Goal: Task Accomplishment & Management: Use online tool/utility

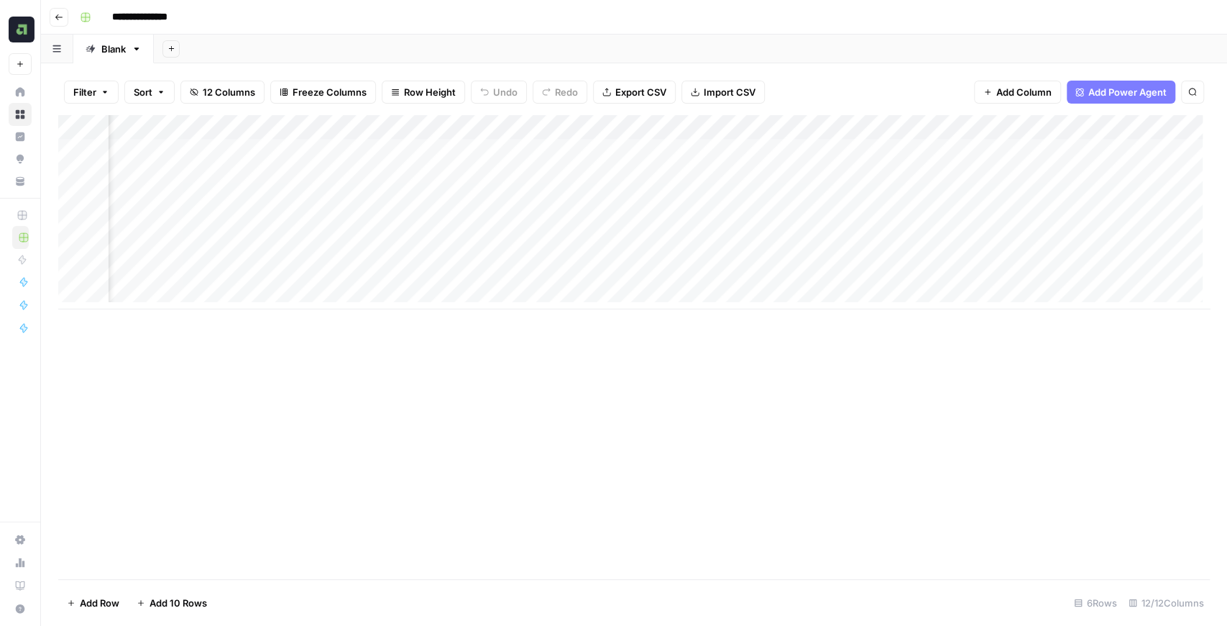
scroll to position [0, 643]
click at [1106, 148] on div "Add Column" at bounding box center [634, 212] width 1152 height 194
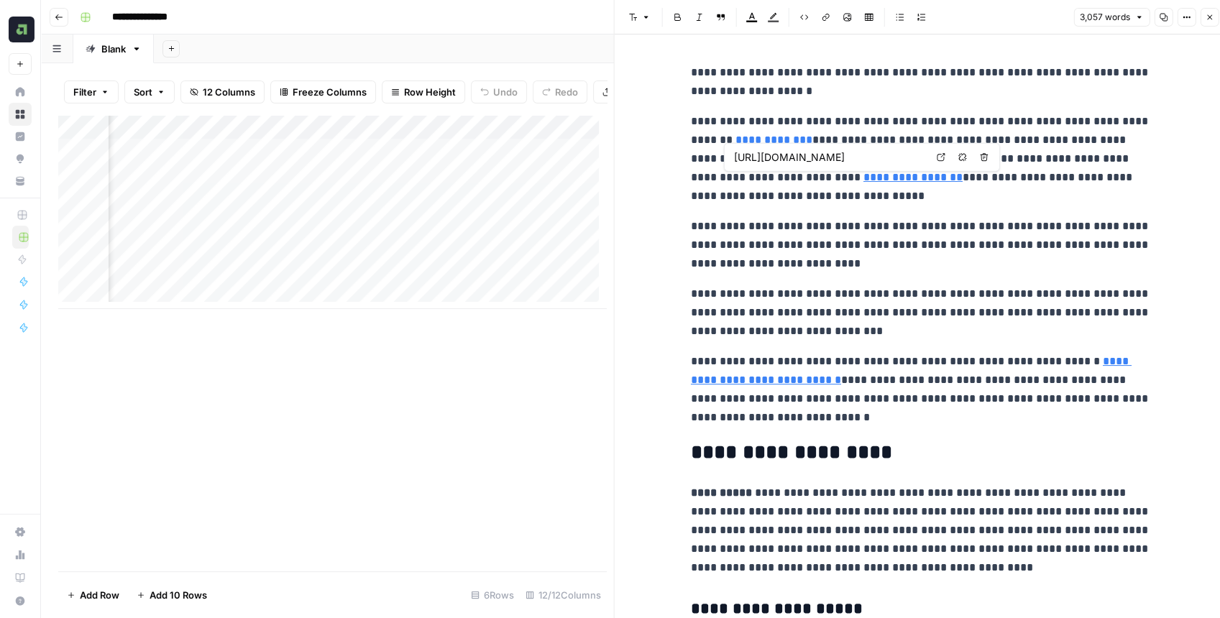
type input "https://www.assembled.com/blog/generative-ai-reality-check"
type input "https://www.assembled.com/blog/bad-chat-support-is-costing-you-customer-loyalty"
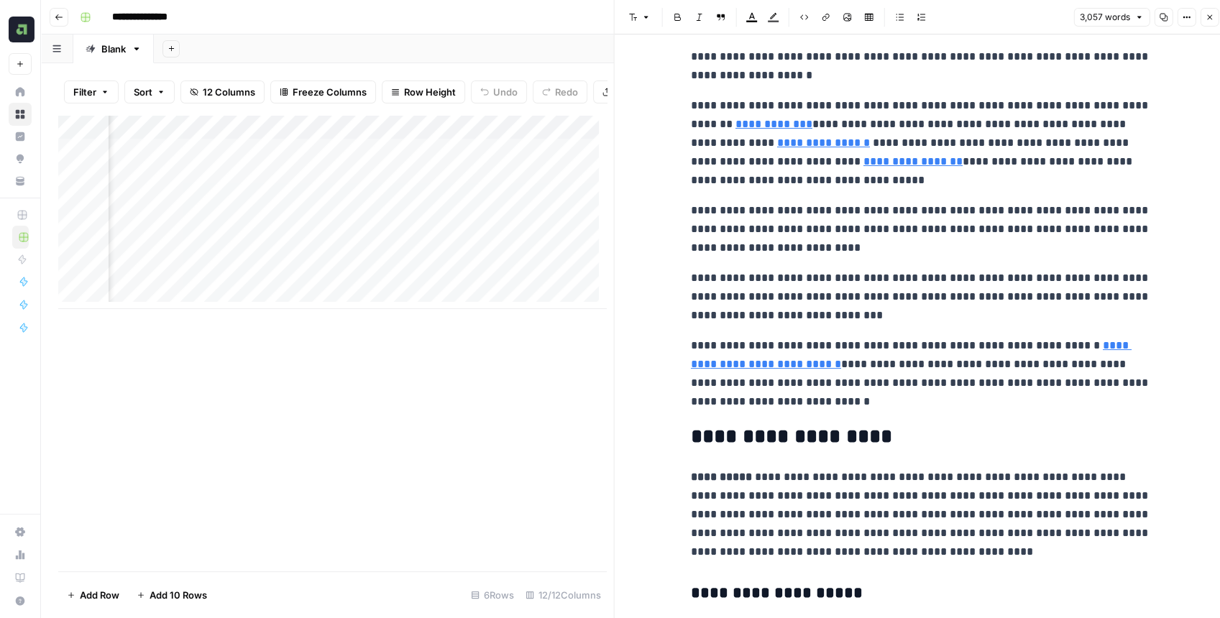
scroll to position [0, 0]
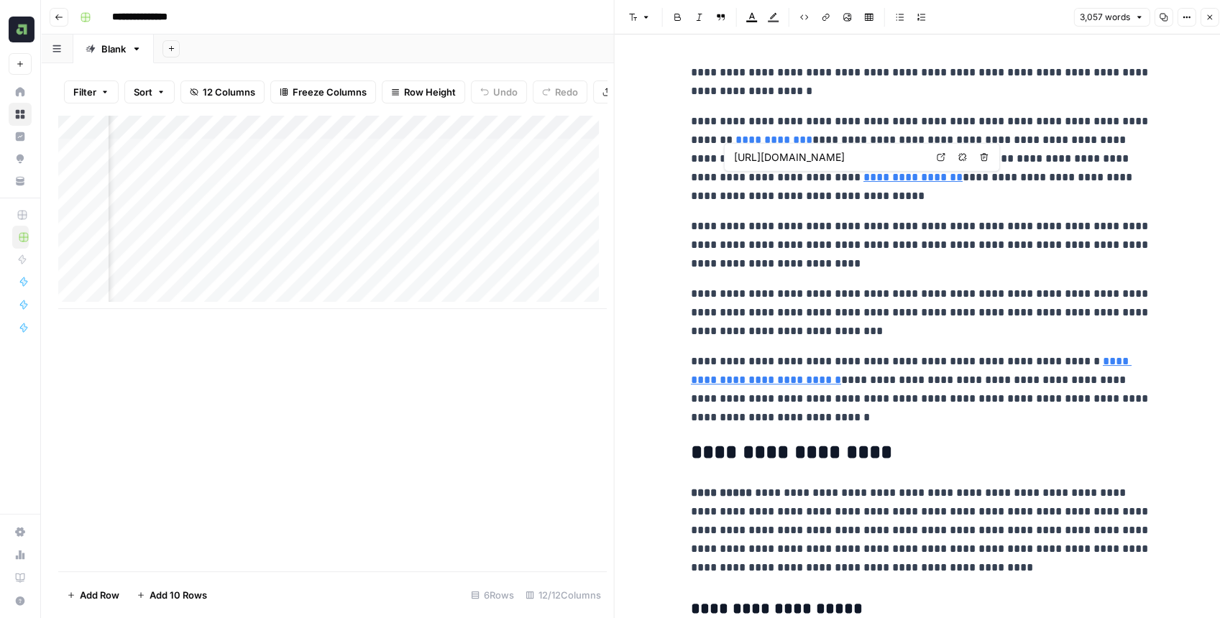
type input "https://www.gartner.com/en/newsroom/press-releases/2024-12-09-gartner-survey-re…"
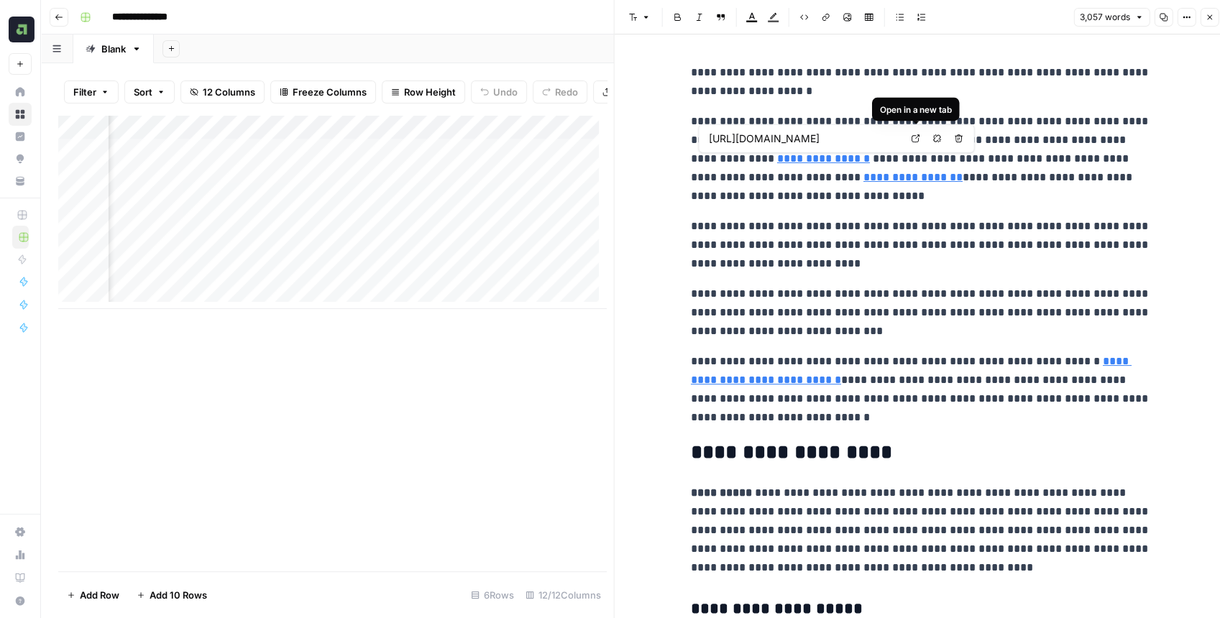
click at [913, 138] on icon at bounding box center [915, 138] width 9 height 9
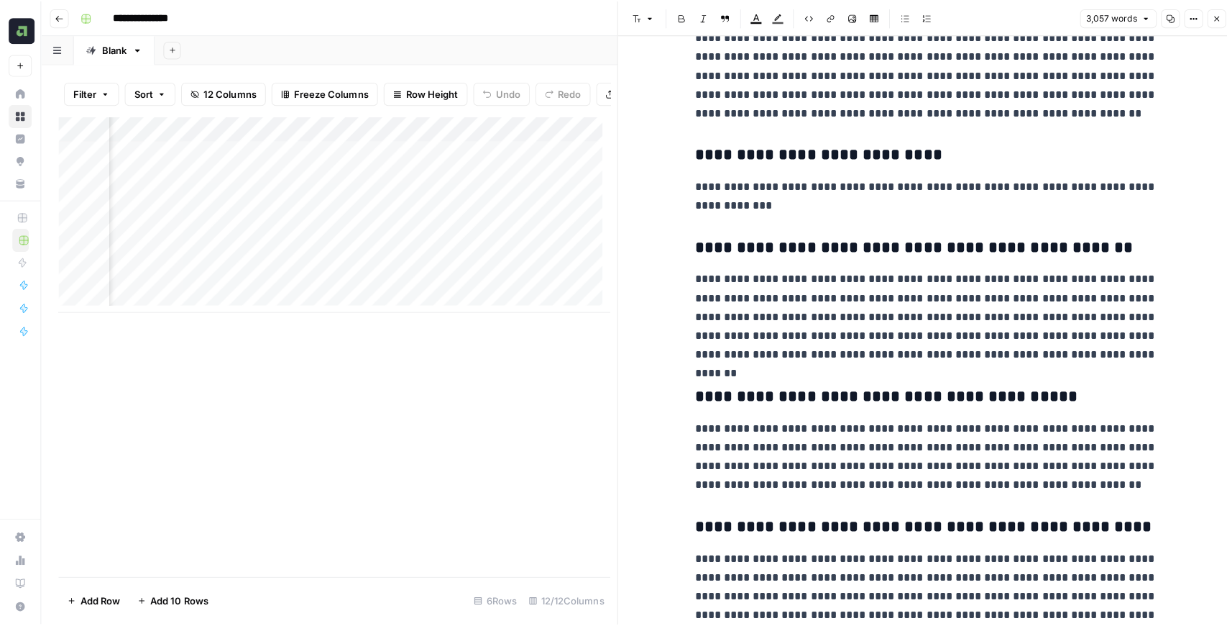
scroll to position [8361, 0]
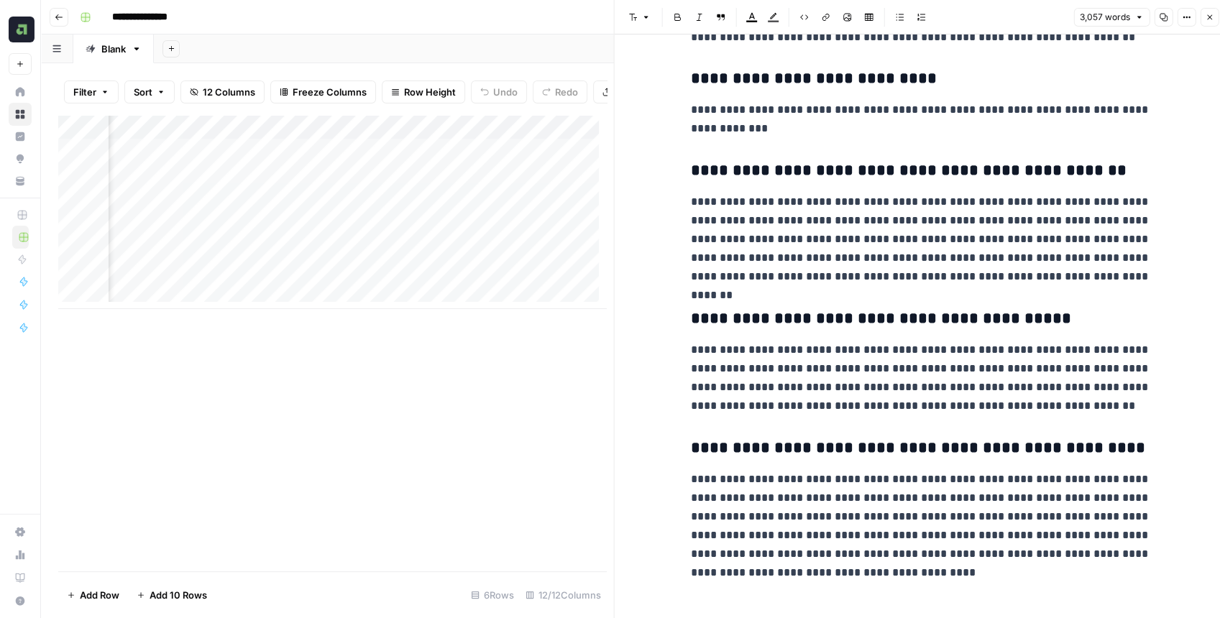
click at [1210, 24] on button "Close" at bounding box center [1209, 17] width 19 height 19
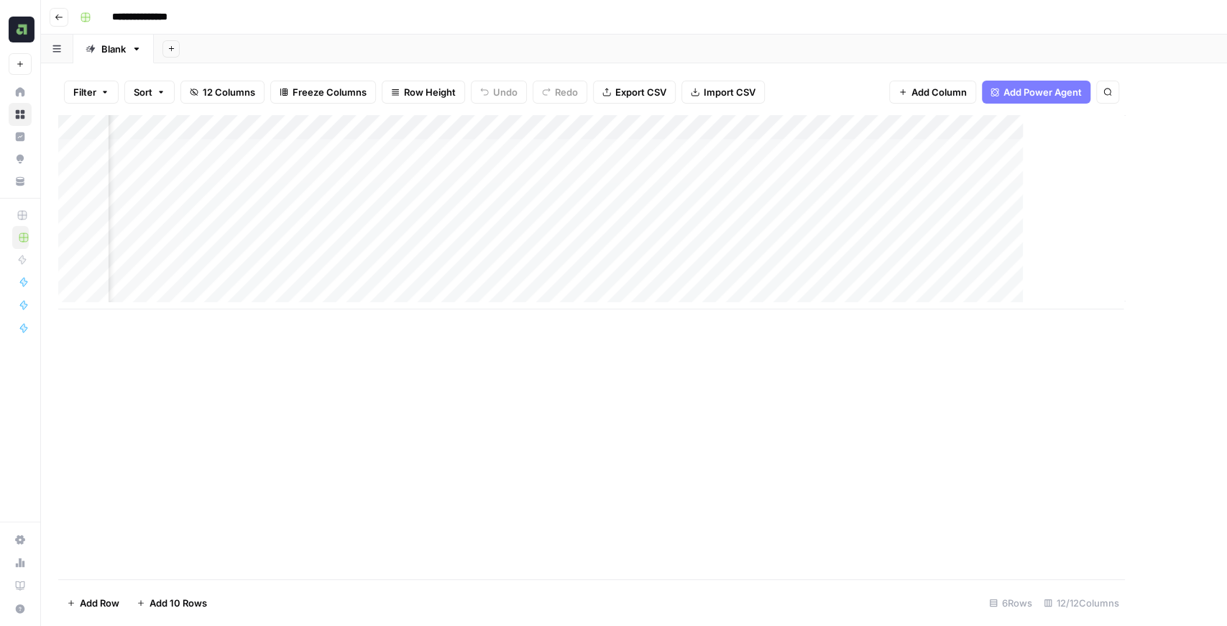
scroll to position [0, 626]
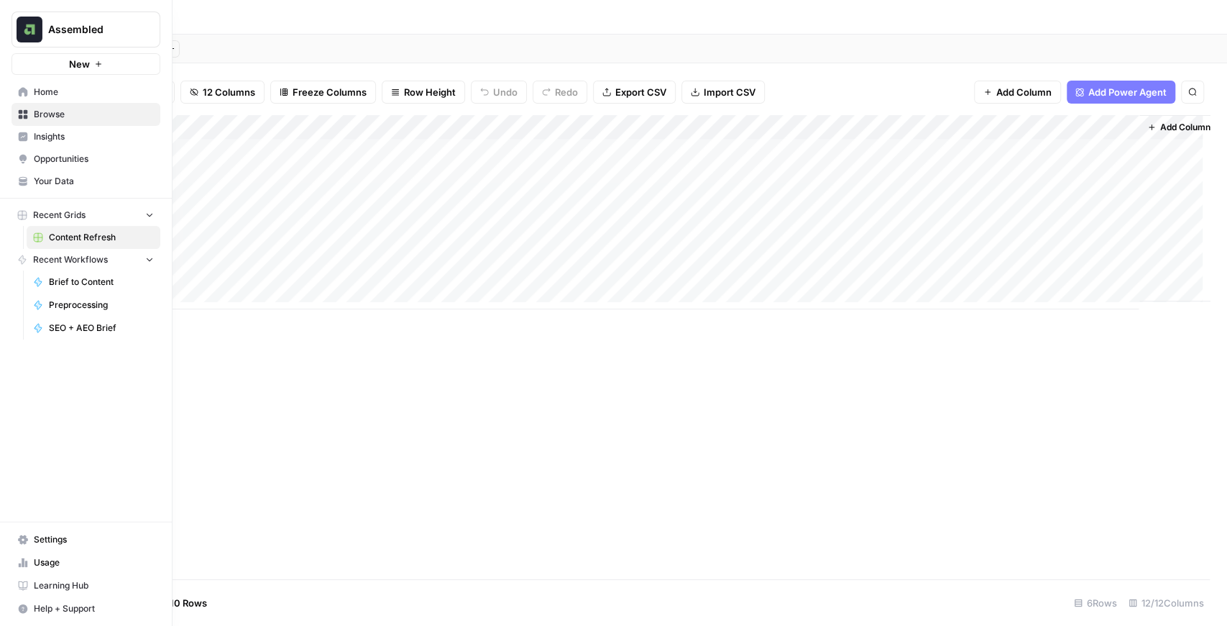
click at [63, 35] on span "Assembled" at bounding box center [91, 29] width 87 height 14
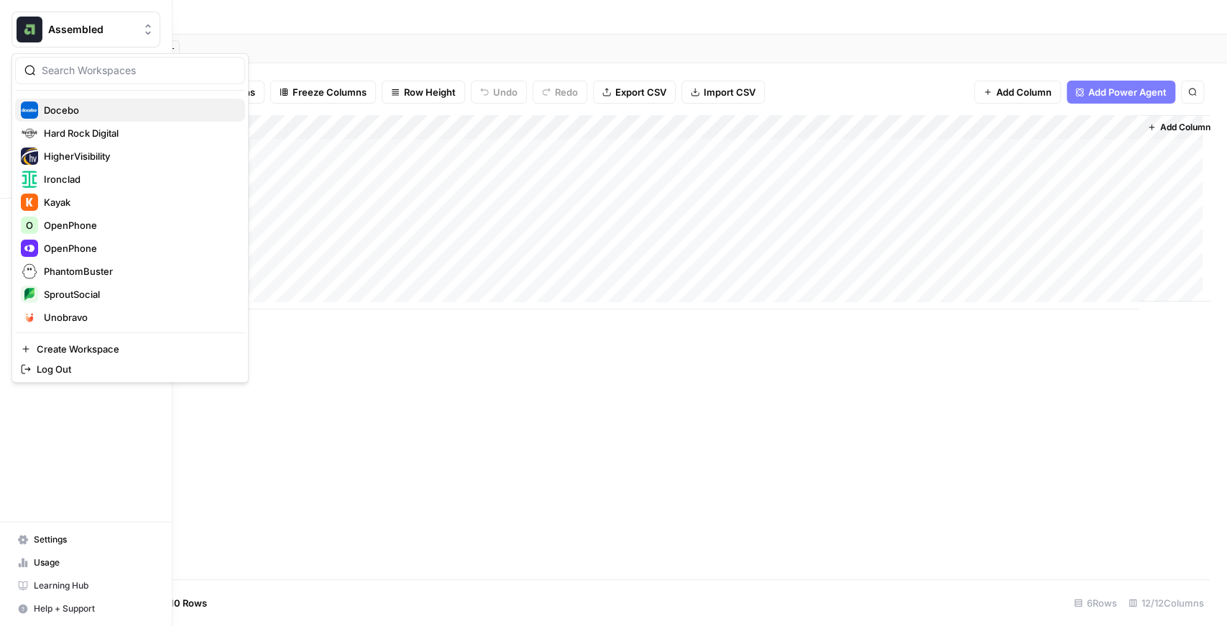
scroll to position [288, 0]
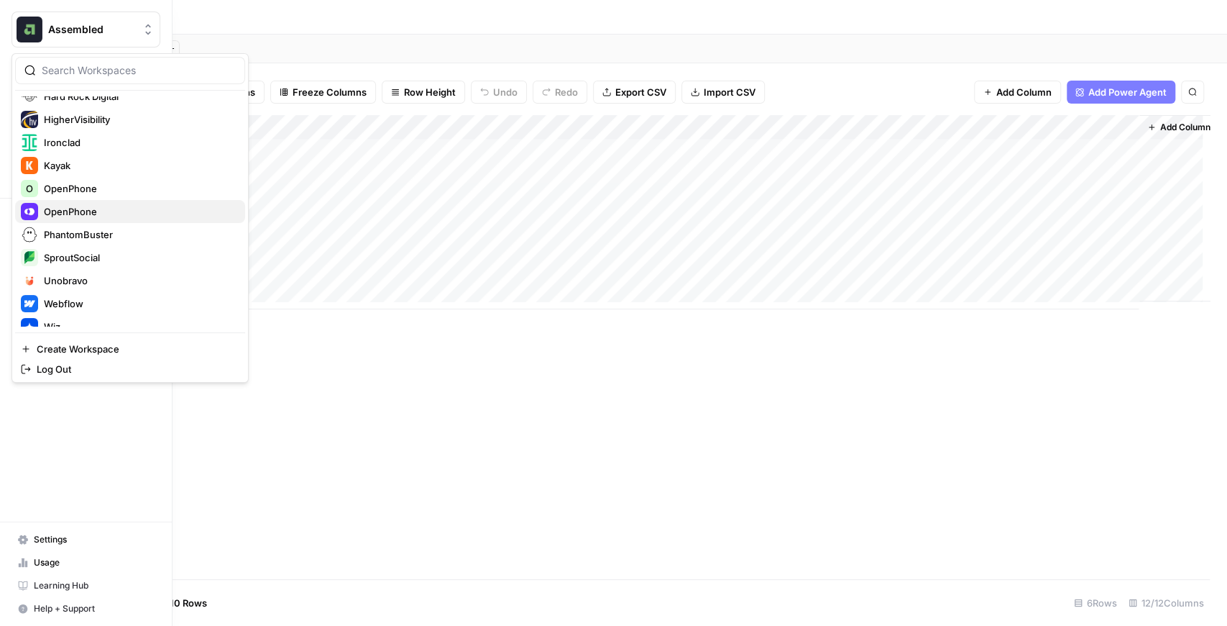
click at [91, 214] on span "OpenPhone" at bounding box center [139, 211] width 190 height 14
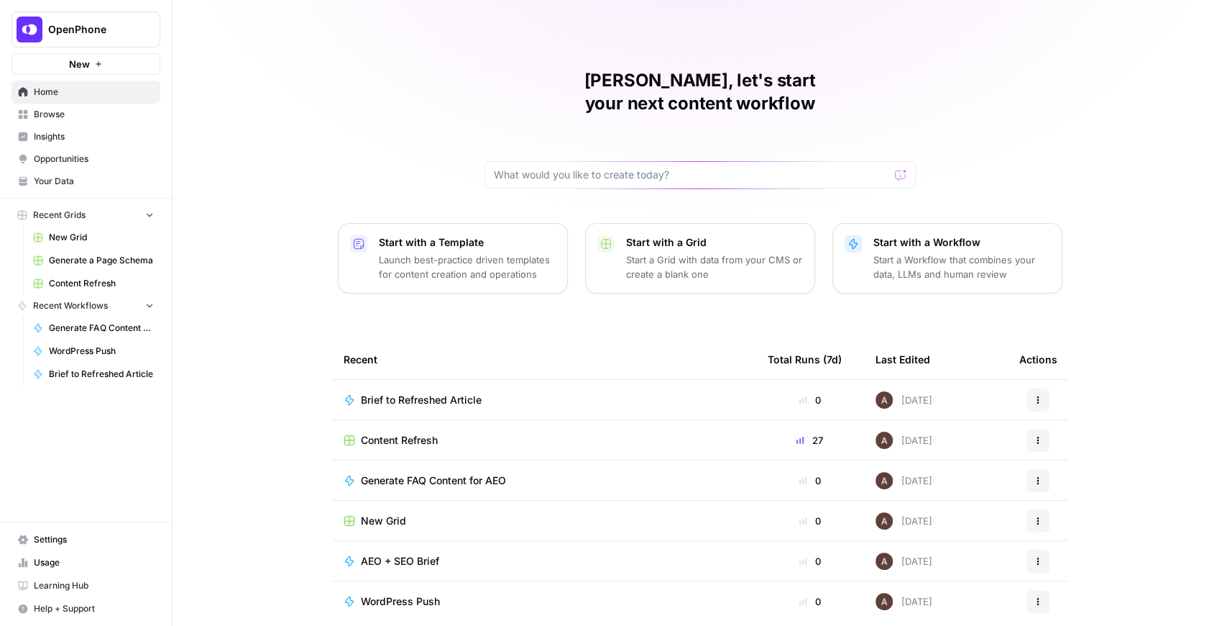
click at [88, 288] on span "Content Refresh" at bounding box center [101, 283] width 105 height 13
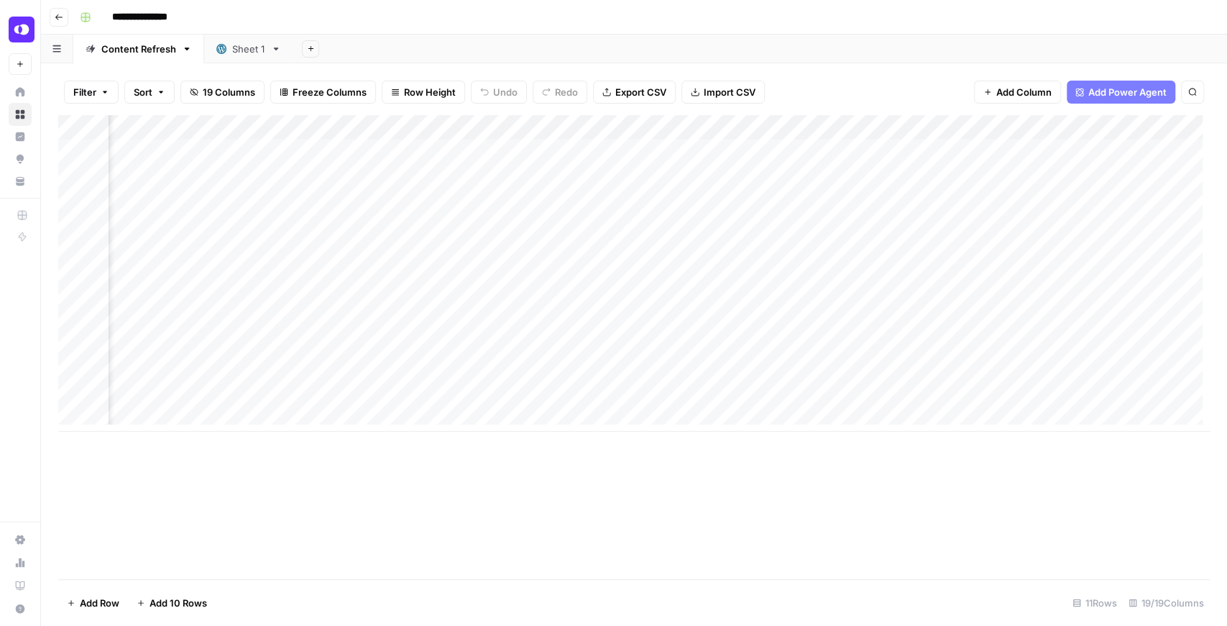
scroll to position [0, 1188]
click at [618, 151] on div "Add Column" at bounding box center [634, 273] width 1152 height 316
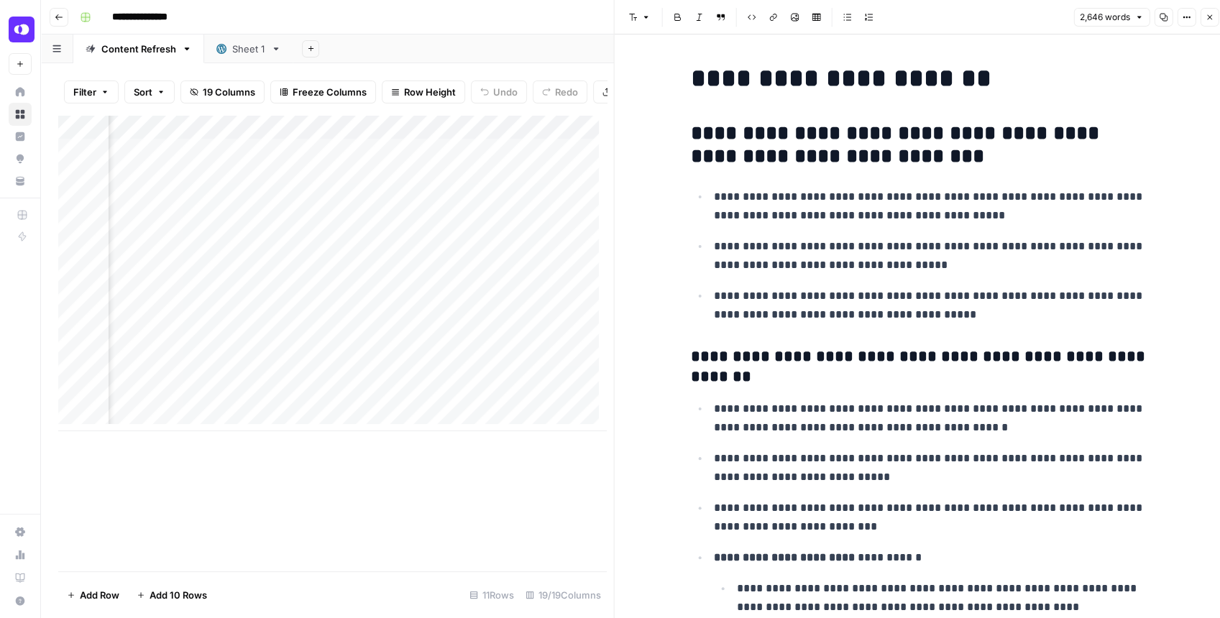
click at [1162, 20] on icon "button" at bounding box center [1163, 17] width 9 height 9
click at [1212, 20] on icon "button" at bounding box center [1209, 17] width 9 height 9
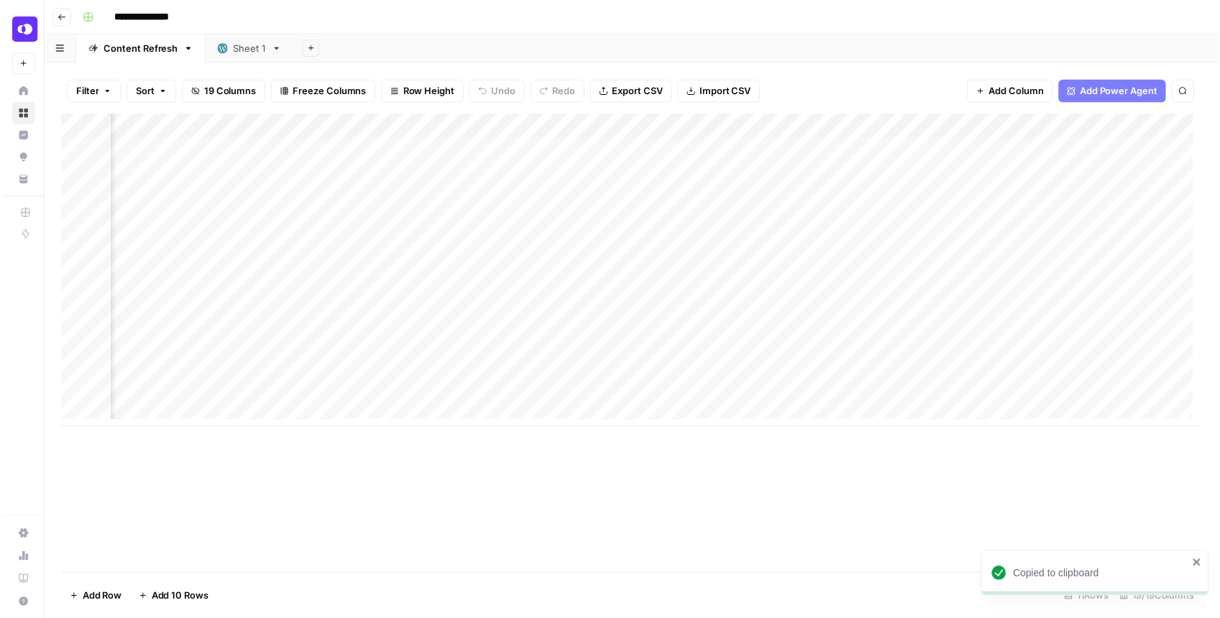
scroll to position [0, 1844]
click at [837, 148] on div "Add Column" at bounding box center [634, 273] width 1152 height 316
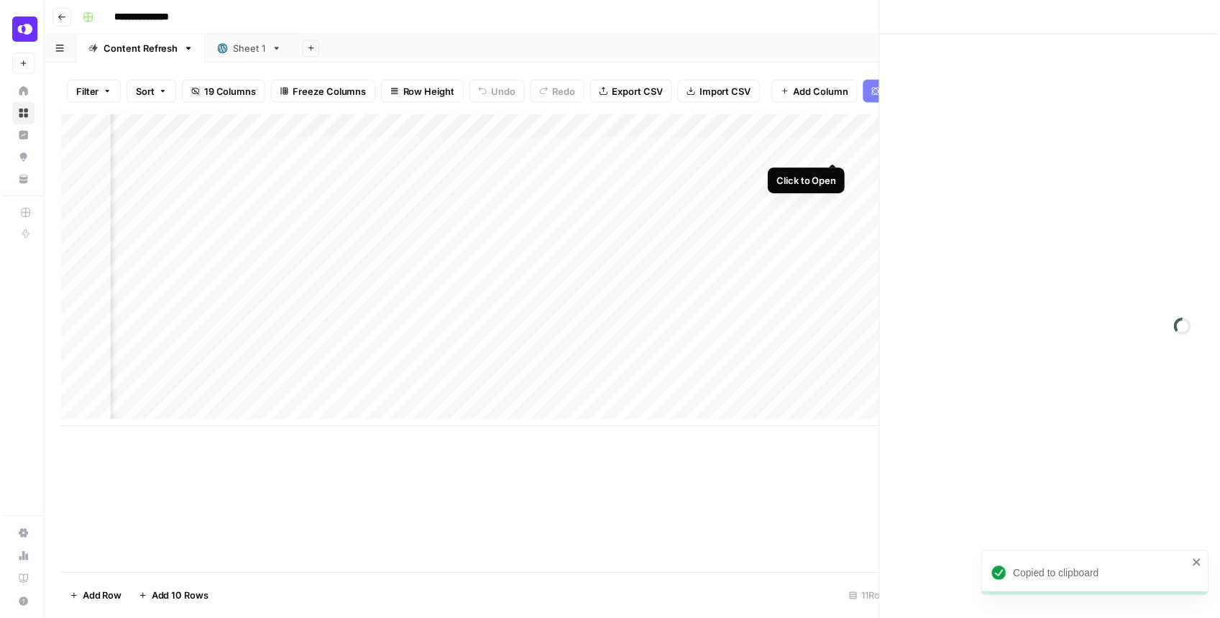
scroll to position [0, 1844]
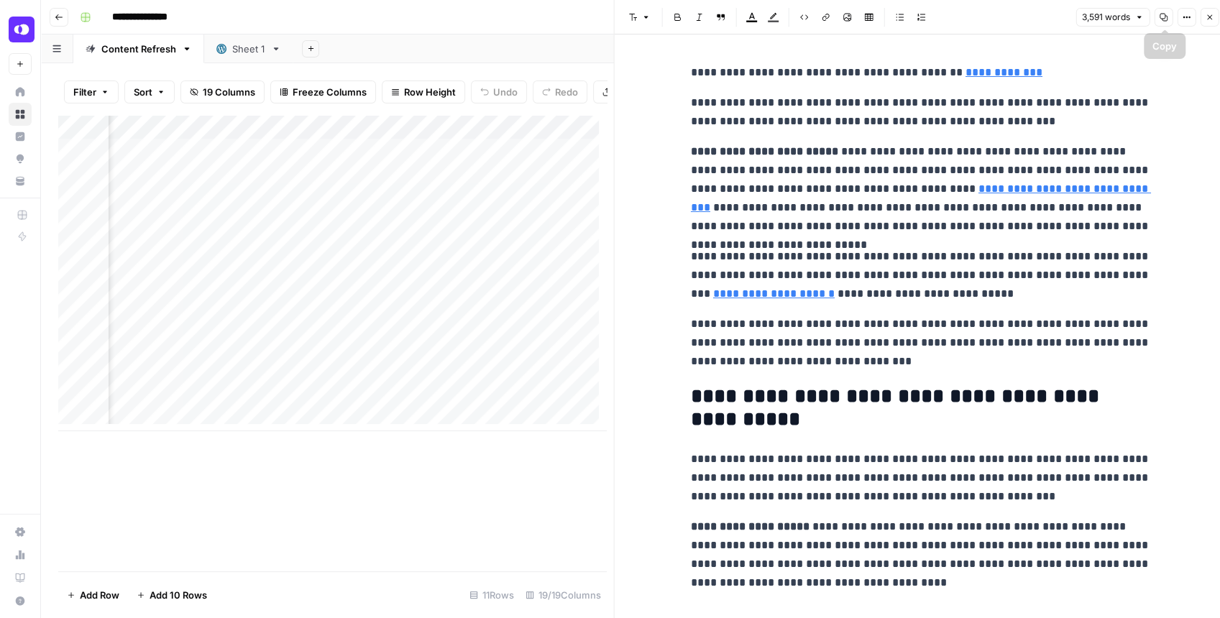
click at [1161, 20] on icon "button" at bounding box center [1163, 17] width 9 height 9
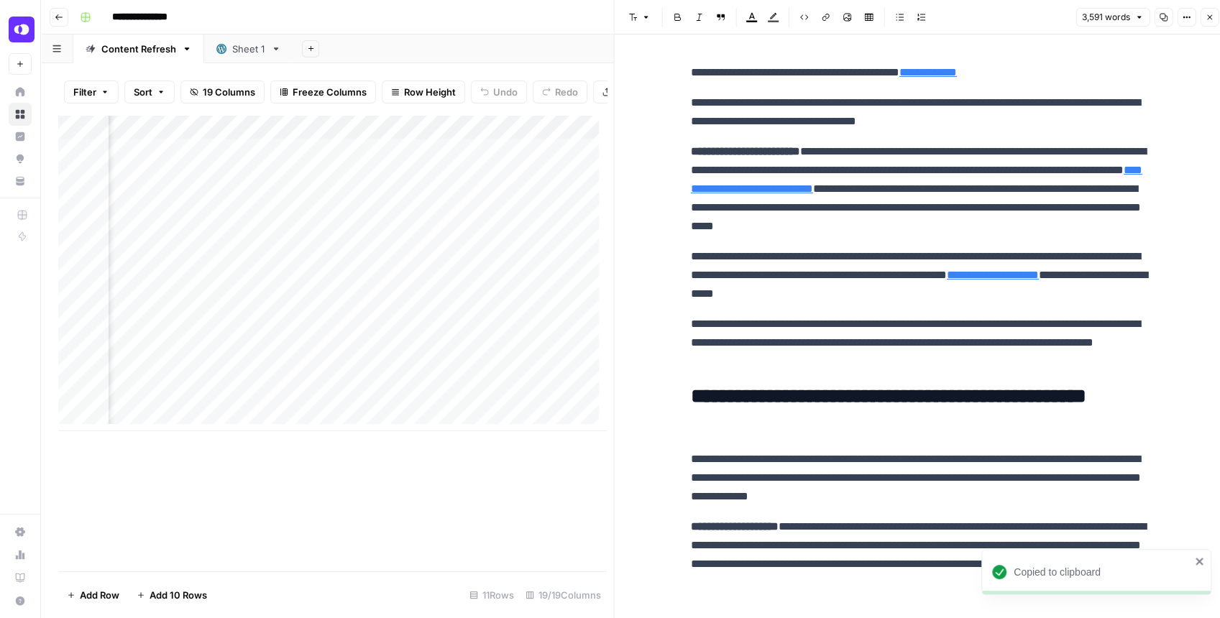
type input "[URL][DOMAIN_NAME]"
